Goal: Task Accomplishment & Management: Manage account settings

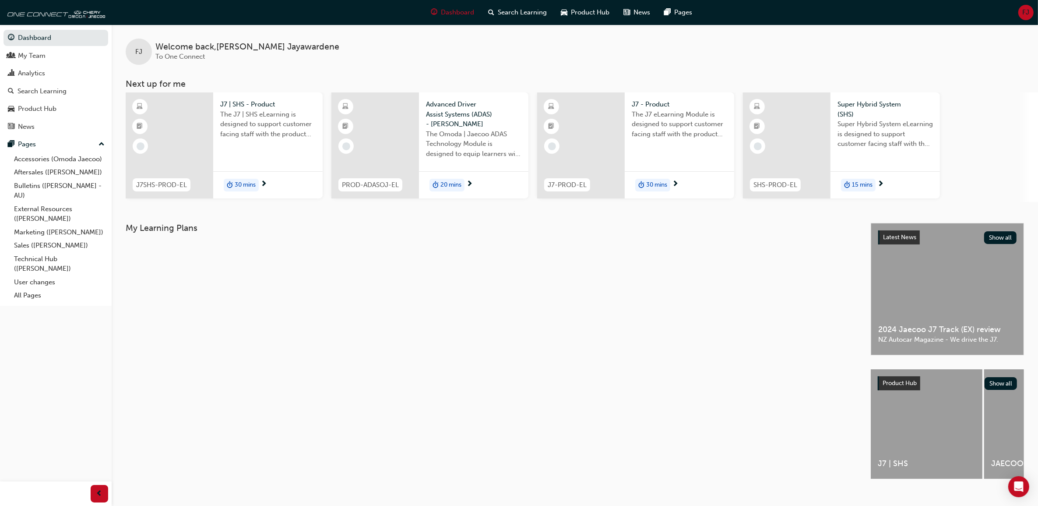
click at [1023, 17] on span "FJ" at bounding box center [1026, 12] width 7 height 10
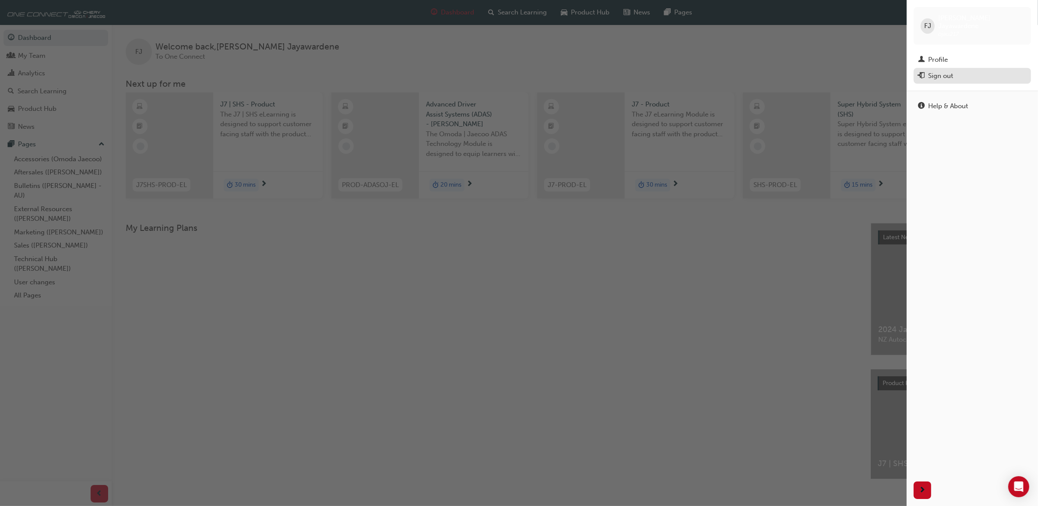
click at [947, 71] on div "Sign out" at bounding box center [940, 76] width 25 height 10
